Goal: Find contact information: Find contact information

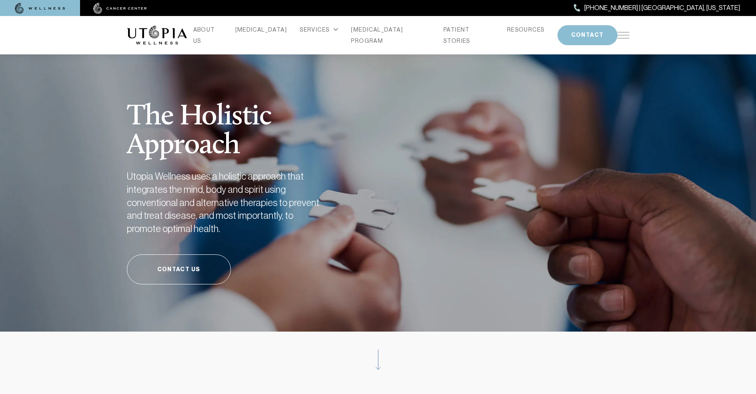
click at [623, 34] on img at bounding box center [623, 35] width 12 height 6
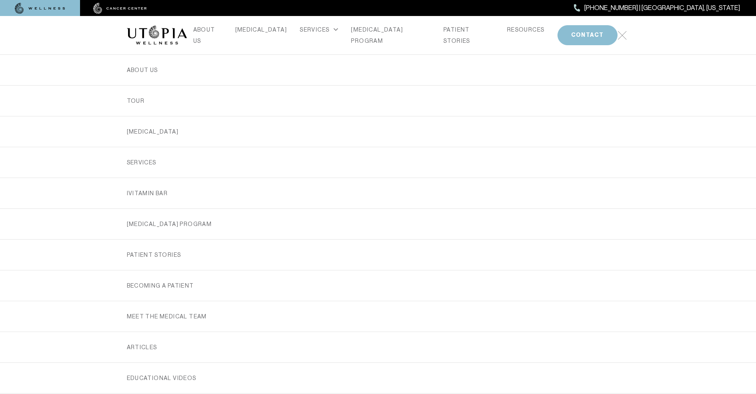
scroll to position [231, 0]
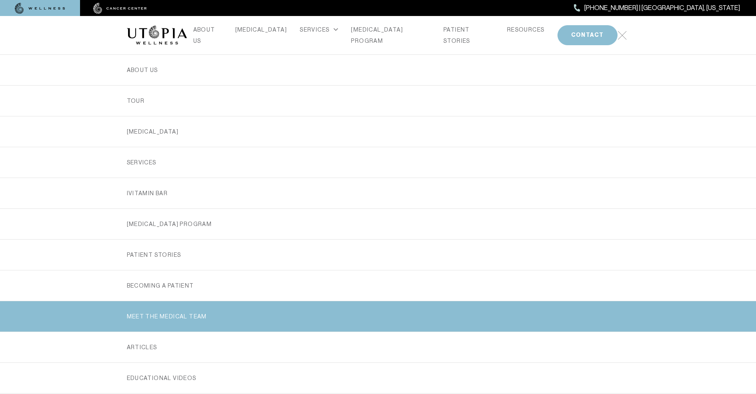
click at [375, 314] on link "MEET THE MEDICAL TEAM" at bounding box center [378, 316] width 503 height 30
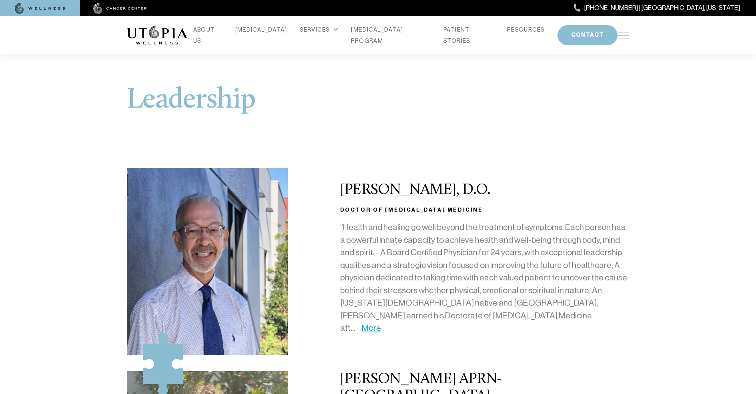
click at [156, 32] on img at bounding box center [157, 35] width 60 height 19
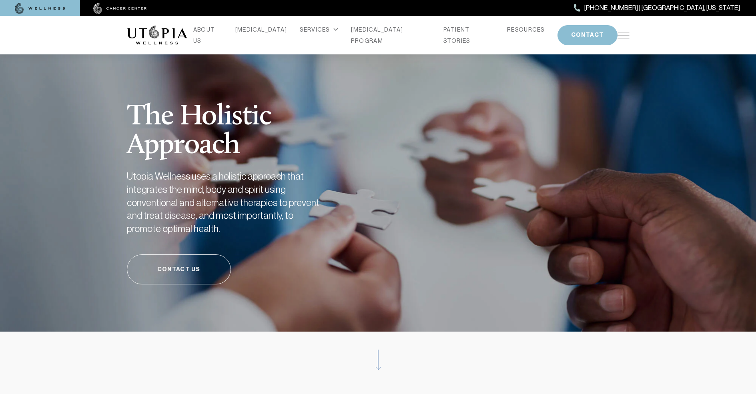
click at [178, 269] on link "Contact Us" at bounding box center [179, 269] width 104 height 30
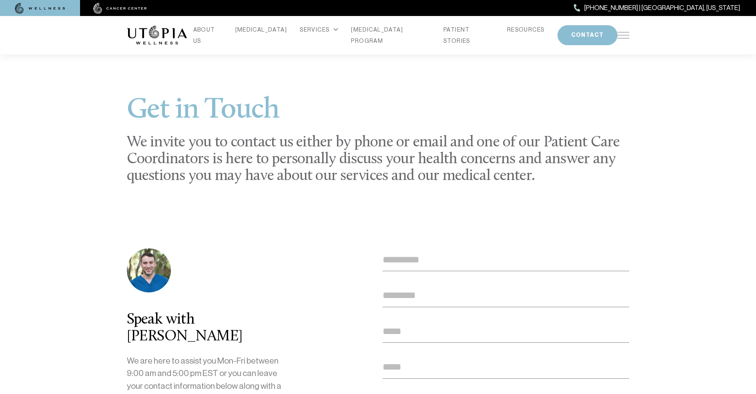
click at [691, 8] on span "[PHONE_NUMBER] | [GEOGRAPHIC_DATA], [US_STATE]" at bounding box center [662, 8] width 156 height 10
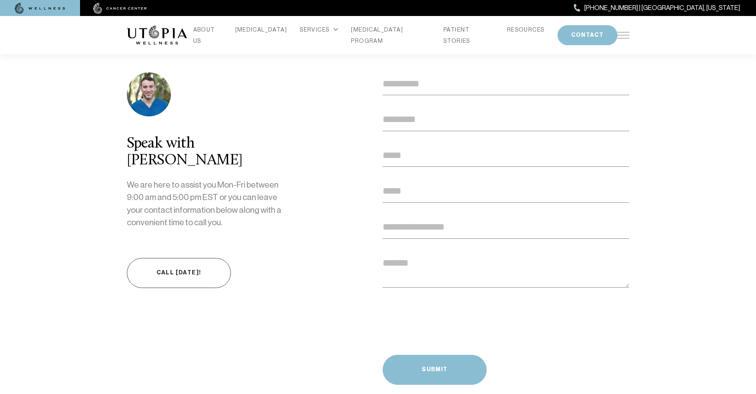
scroll to position [197, 0]
